Goal: Transaction & Acquisition: Subscribe to service/newsletter

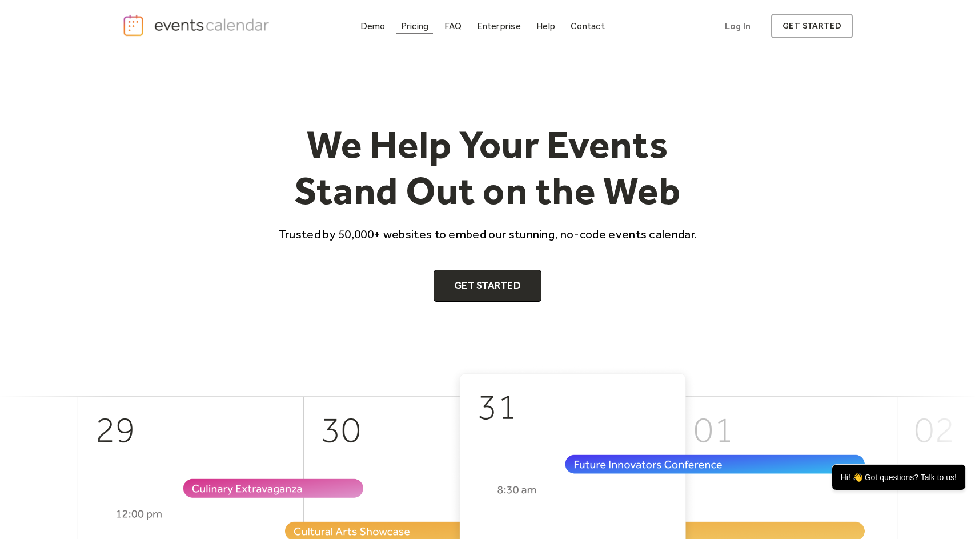
click at [411, 23] on div "Pricing" at bounding box center [415, 26] width 28 height 6
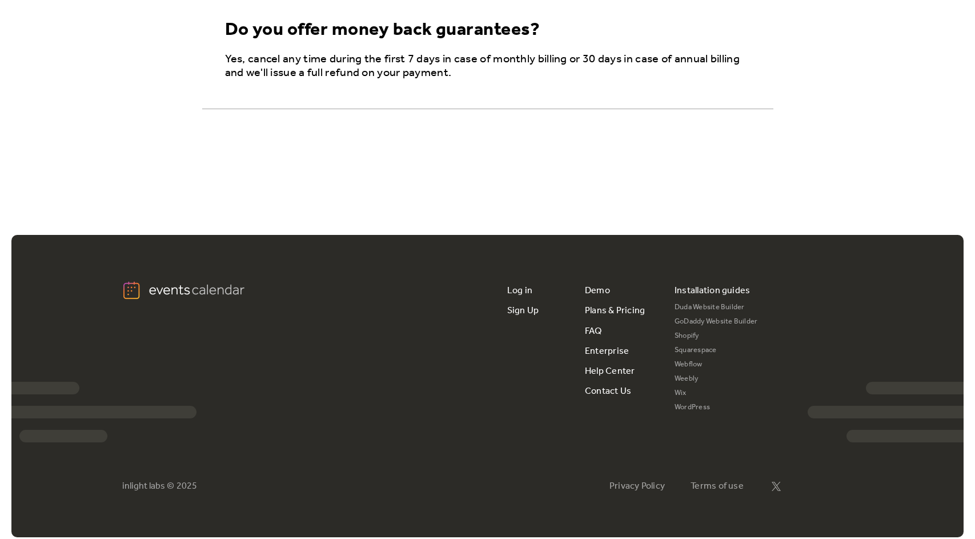
scroll to position [2099, 0]
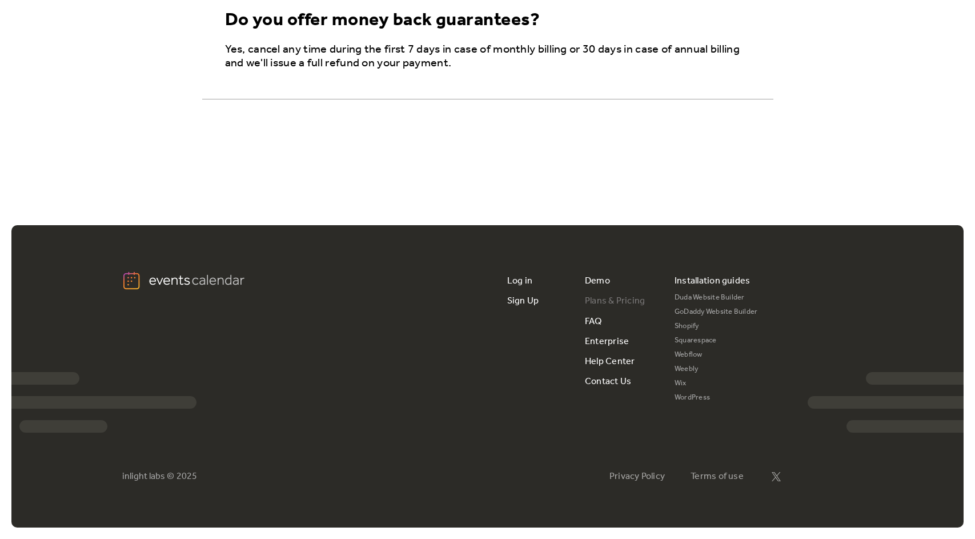
click at [613, 299] on link "Plans & Pricing" at bounding box center [615, 301] width 61 height 20
